Goal: Navigation & Orientation: Find specific page/section

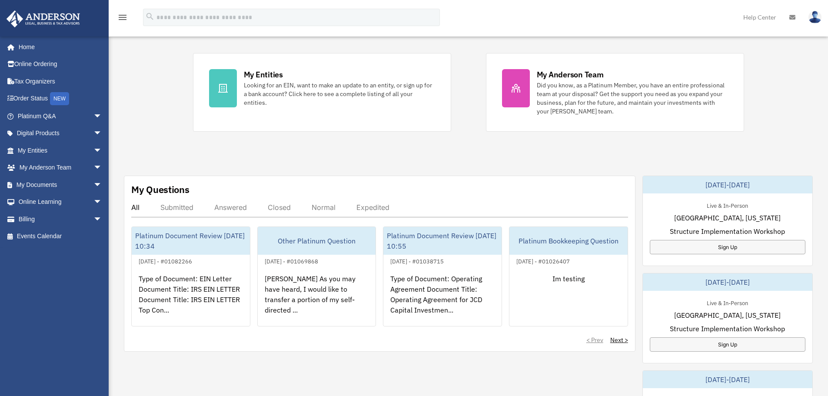
scroll to position [174, 0]
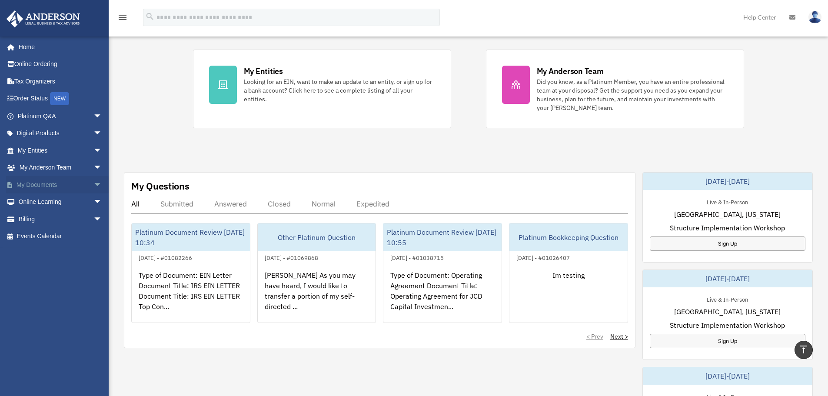
click at [67, 188] on link "My Documents arrow_drop_down" at bounding box center [60, 184] width 109 height 17
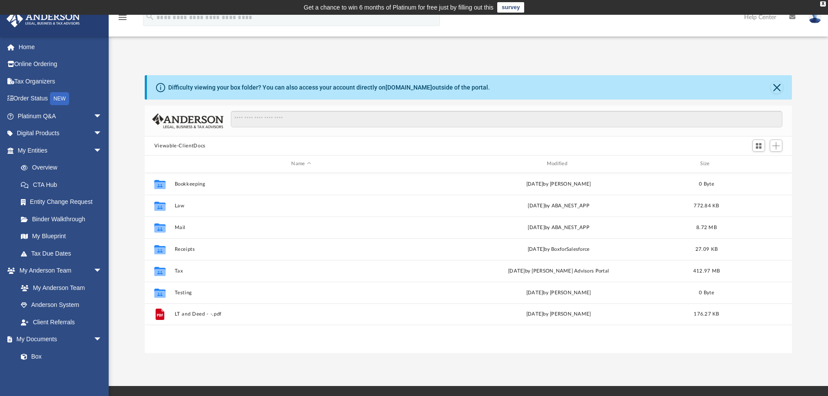
click at [816, 21] on img at bounding box center [814, 17] width 13 height 13
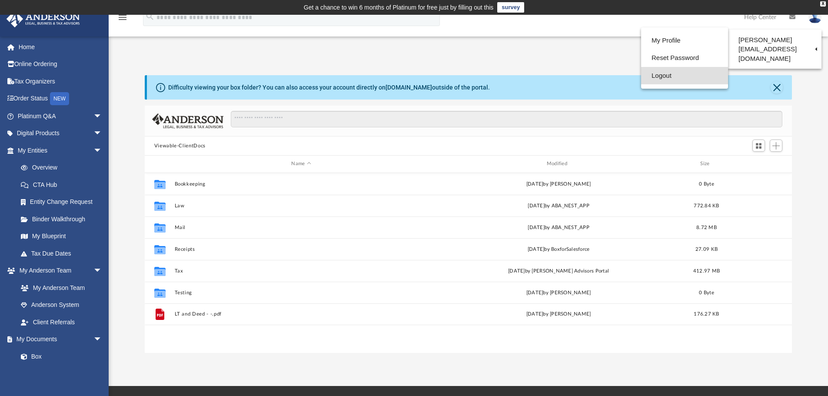
click at [644, 72] on link "Logout" at bounding box center [684, 76] width 87 height 18
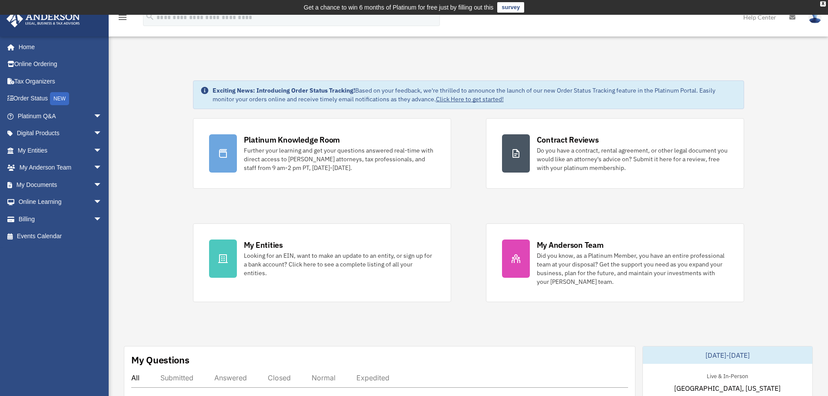
click at [822, 1] on td "Get a chance to win 6 months of Platinum for free just by filling out this surv…" at bounding box center [414, 7] width 828 height 15
click at [823, 2] on div "X" at bounding box center [823, 3] width 6 height 5
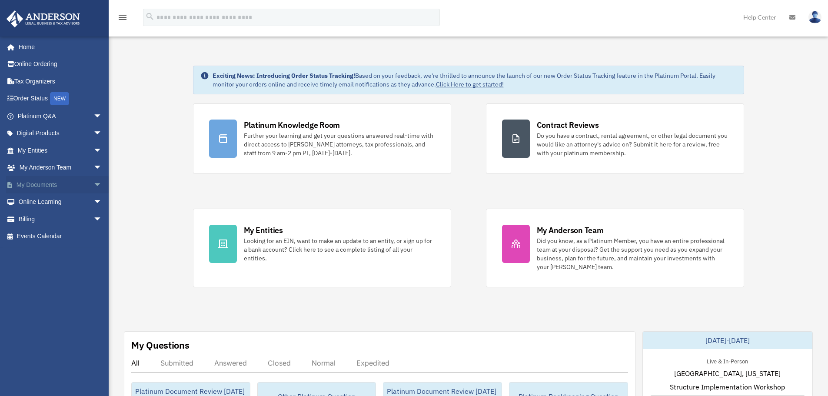
click at [93, 184] on span "arrow_drop_down" at bounding box center [101, 185] width 17 height 18
click at [58, 203] on link "Box" at bounding box center [63, 201] width 103 height 17
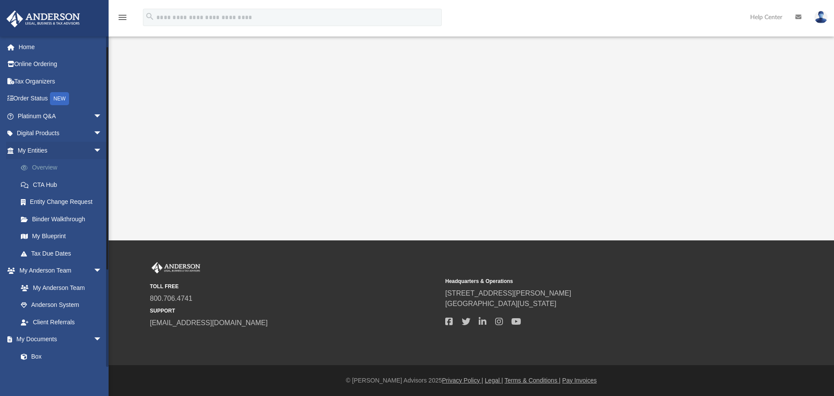
scroll to position [155, 0]
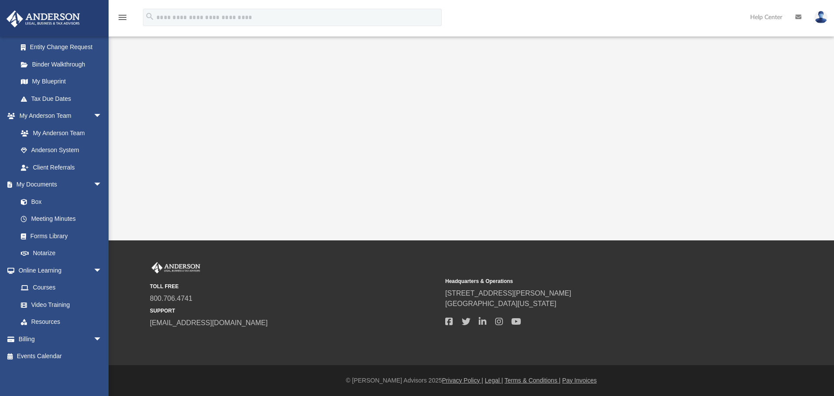
click at [820, 15] on img at bounding box center [821, 17] width 13 height 13
click at [670, 60] on link "Reset Password" at bounding box center [691, 58] width 87 height 18
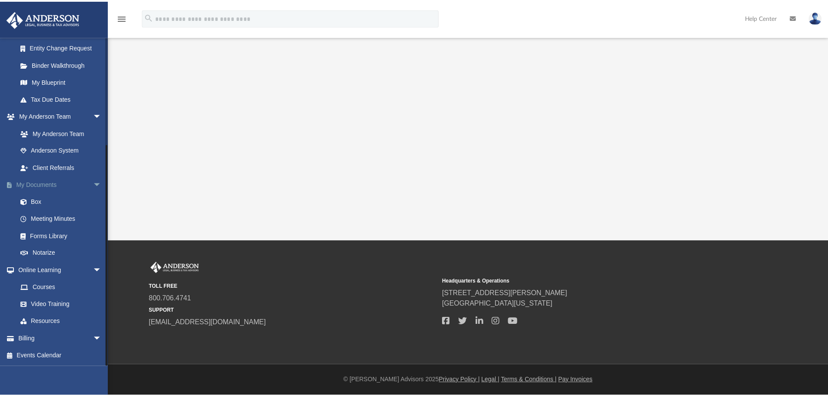
scroll to position [68, 0]
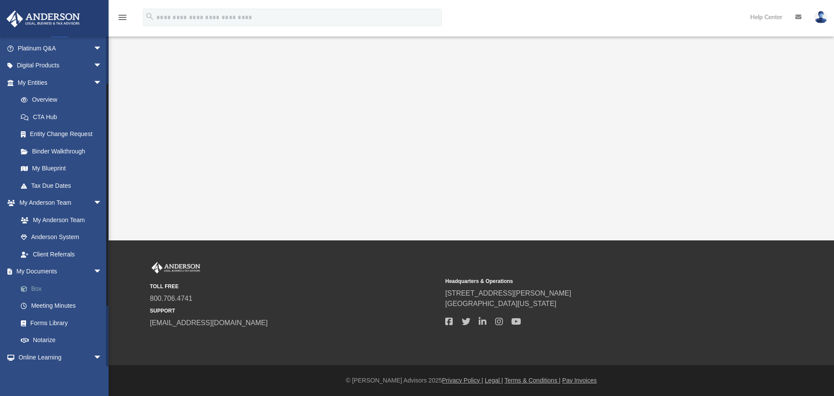
click at [83, 285] on link "Box" at bounding box center [63, 288] width 103 height 17
